Goal: Ask a question: Seek information or help from site administrators or community

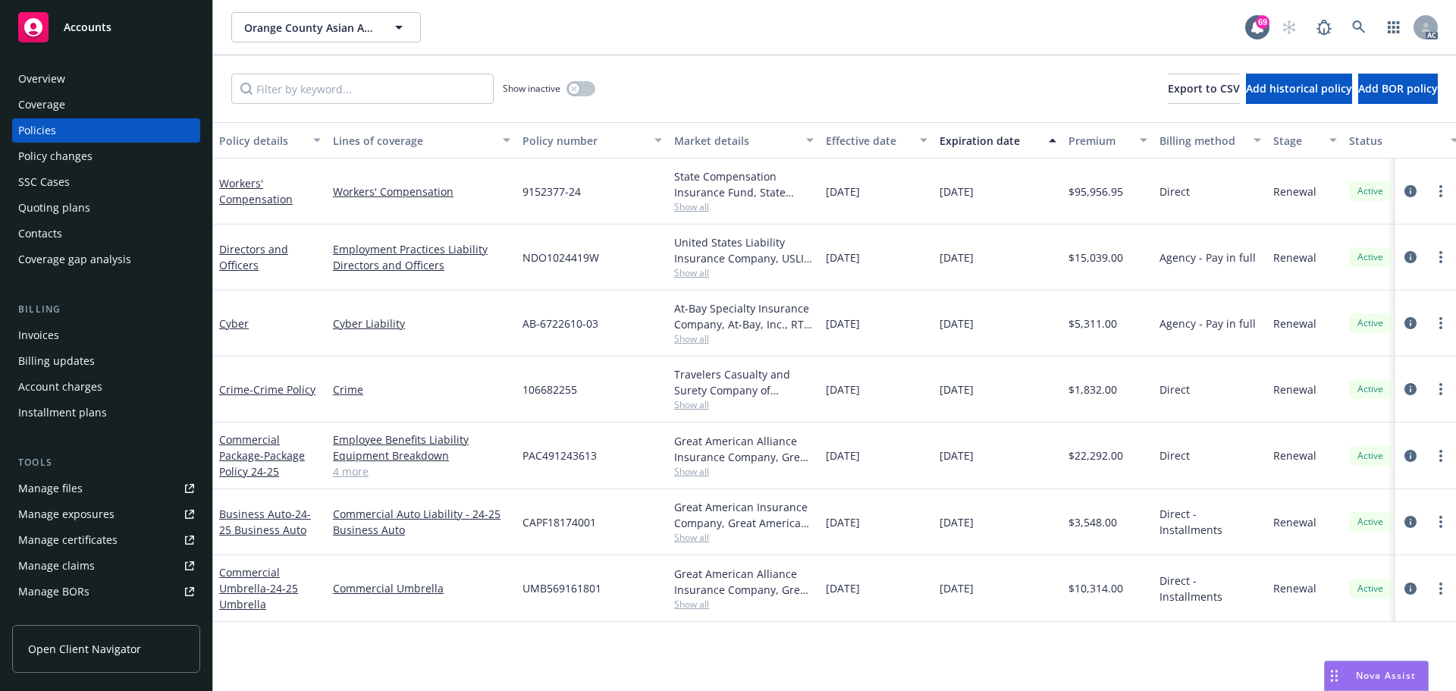
click at [685, 205] on span "Show all" at bounding box center [744, 206] width 140 height 13
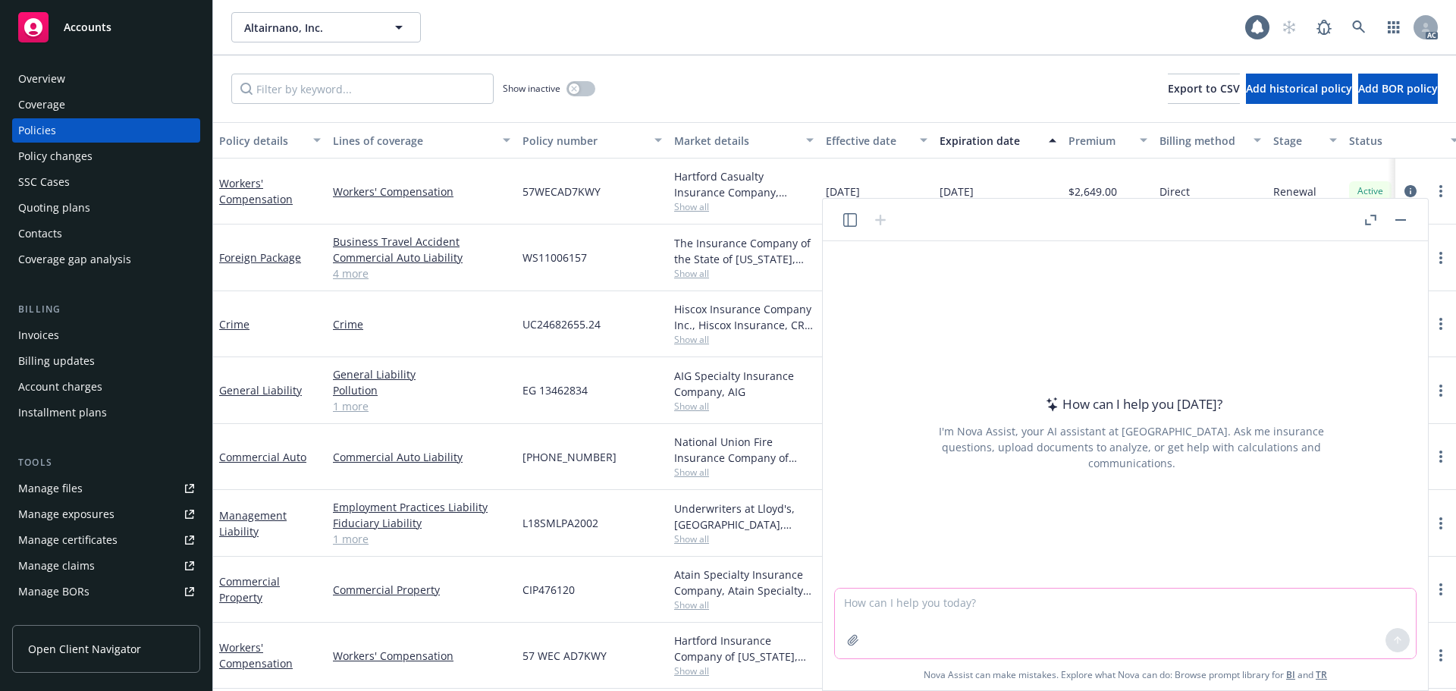
click at [1004, 608] on textarea at bounding box center [1125, 624] width 581 height 70
paste textarea "请您检查一下在印第奥提交的申请和文件，并告知是否可以提交给[PERSON_NAME]大学"
drag, startPoint x: 1156, startPoint y: 605, endPoint x: 1248, endPoint y: 605, distance: 91.8
click at [1248, 605] on textarea "请您检查一下在印第奥提交的申请和文件，并告知是否可以提交给华盛顿大学" at bounding box center [1125, 624] width 581 height 70
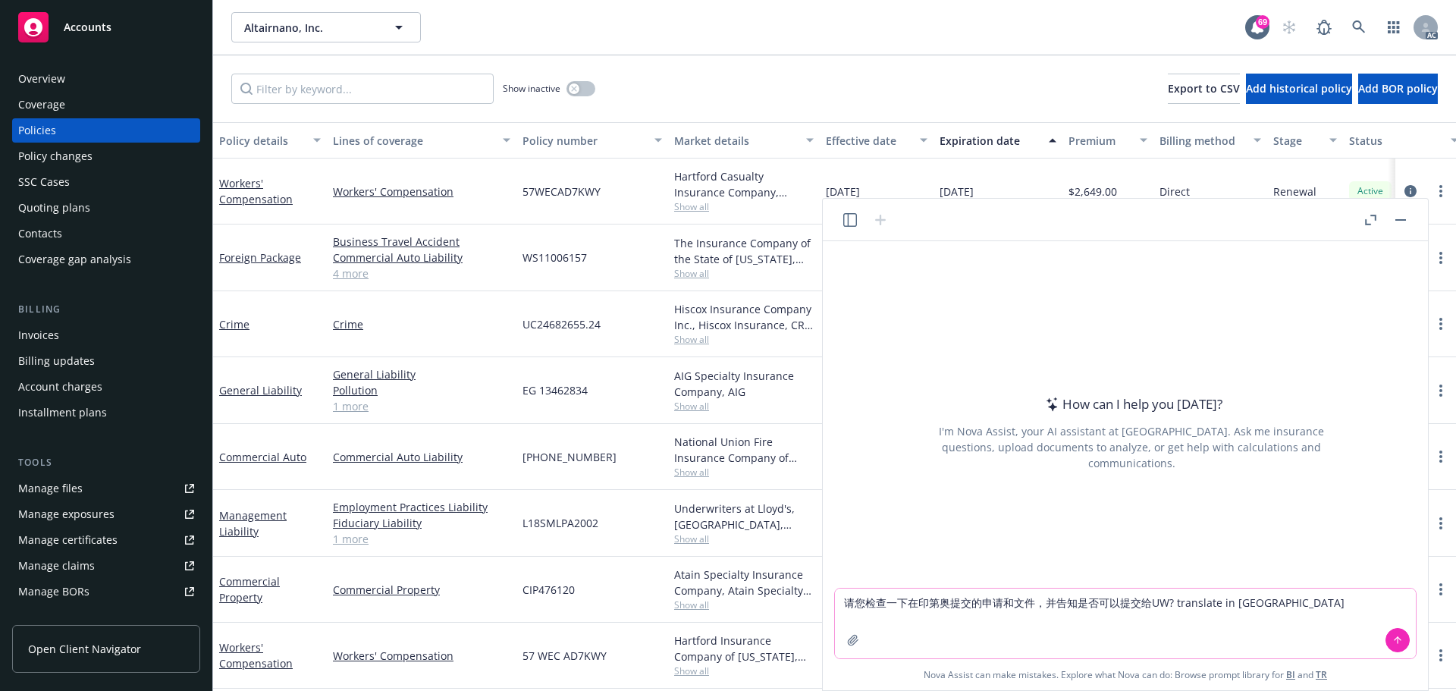
type textarea "请您检查一下在印第奥提交的申请和文件，并告知是否可以提交给UW? translate in english"
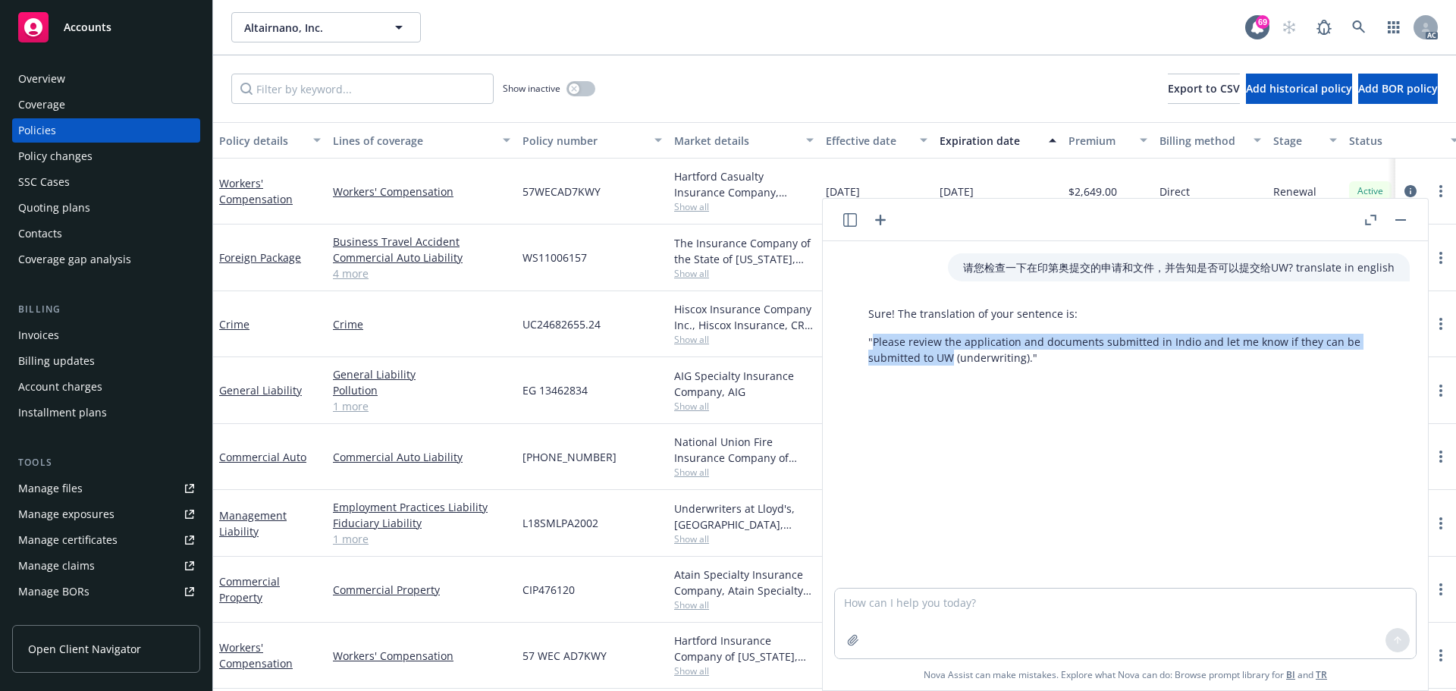
drag, startPoint x: 873, startPoint y: 342, endPoint x: 950, endPoint y: 361, distance: 78.9
click at [950, 361] on p ""Please review the application and documents submitted in Indio and let me know…" at bounding box center [1131, 350] width 526 height 32
copy p "Please review the application and documents submitted in Indio and let me know …"
click at [1399, 218] on button "button" at bounding box center [1401, 220] width 18 height 18
